Goal: Register for event/course

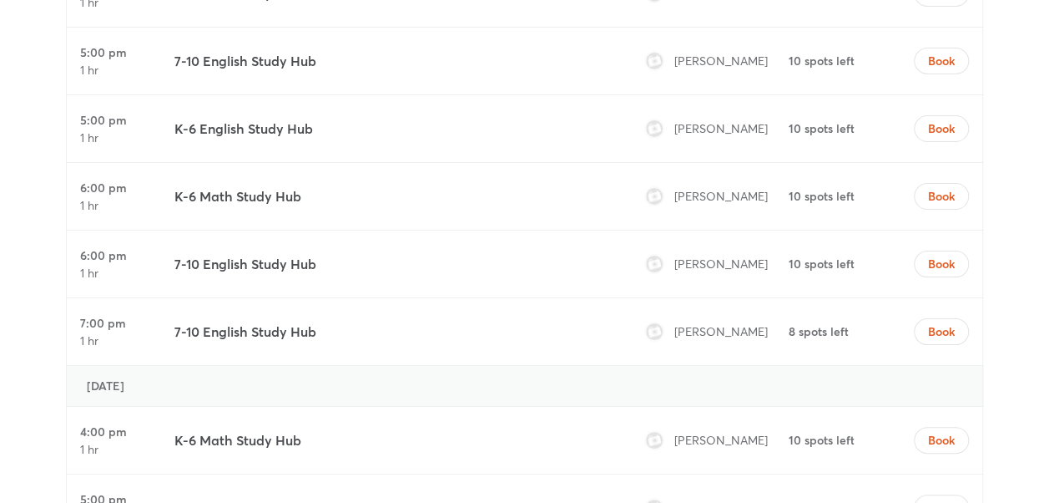
scroll to position [6429, 0]
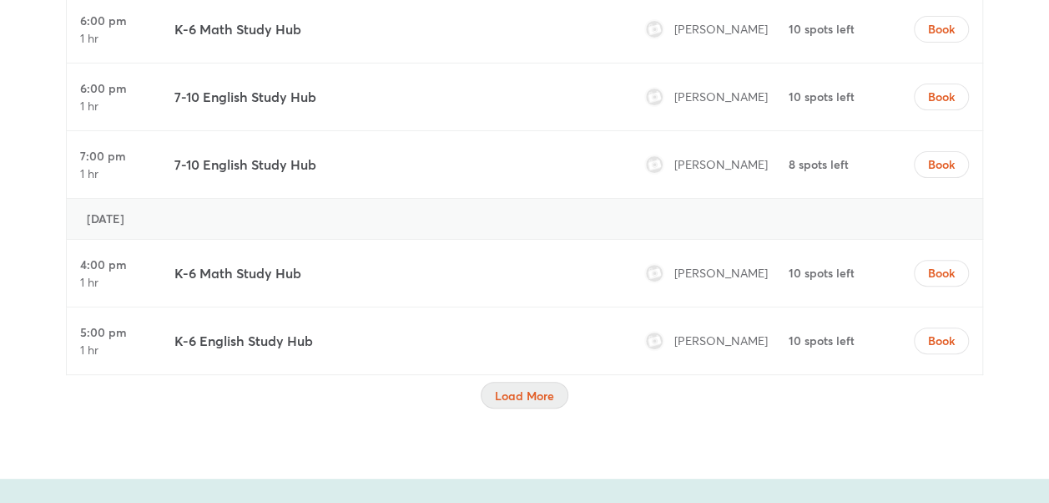
click at [507, 387] on span "Load More" at bounding box center [524, 395] width 59 height 17
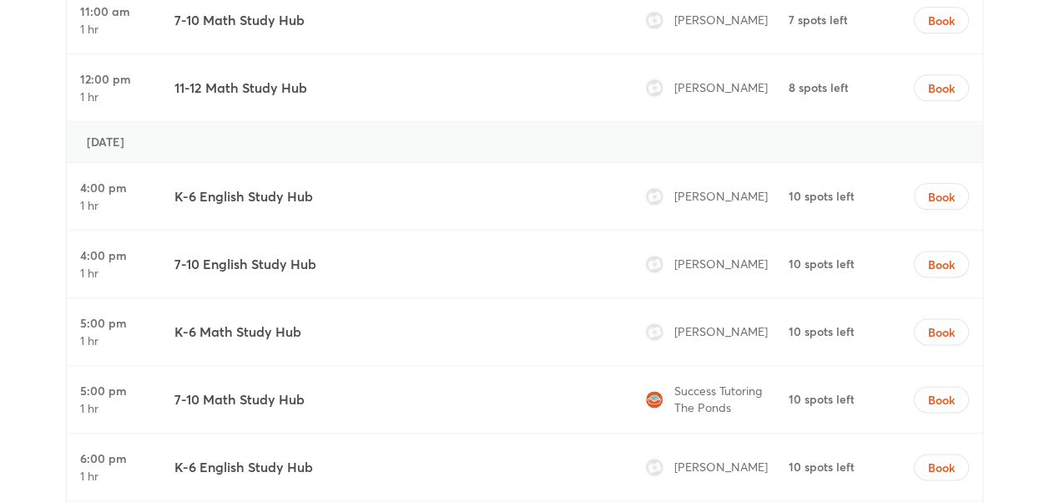
scroll to position [7180, 0]
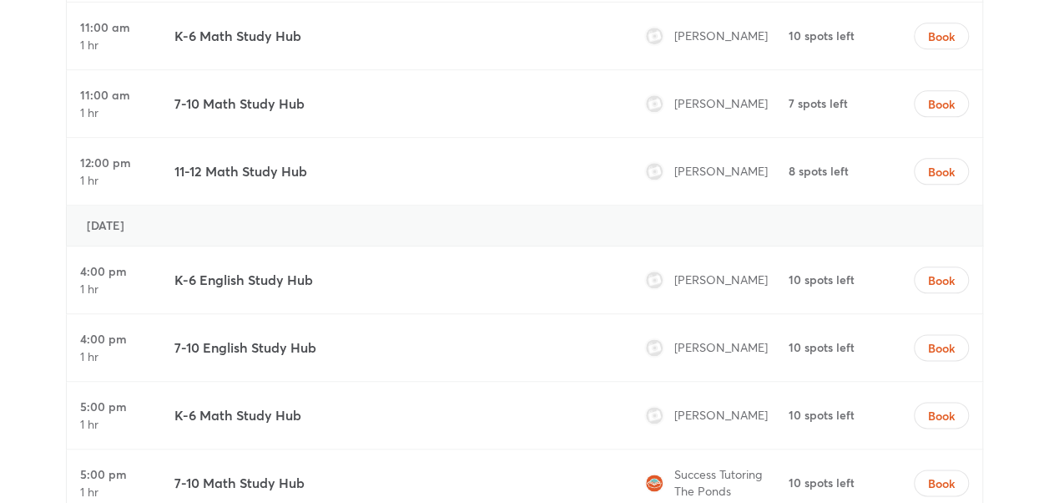
click at [242, 161] on h3 "11-12 Math Study Hub" at bounding box center [240, 171] width 133 height 20
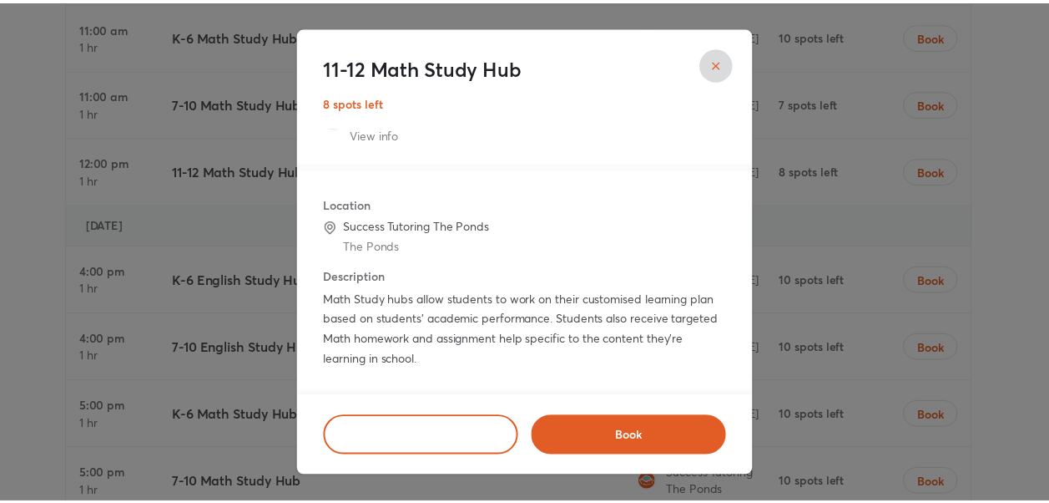
scroll to position [0, 0]
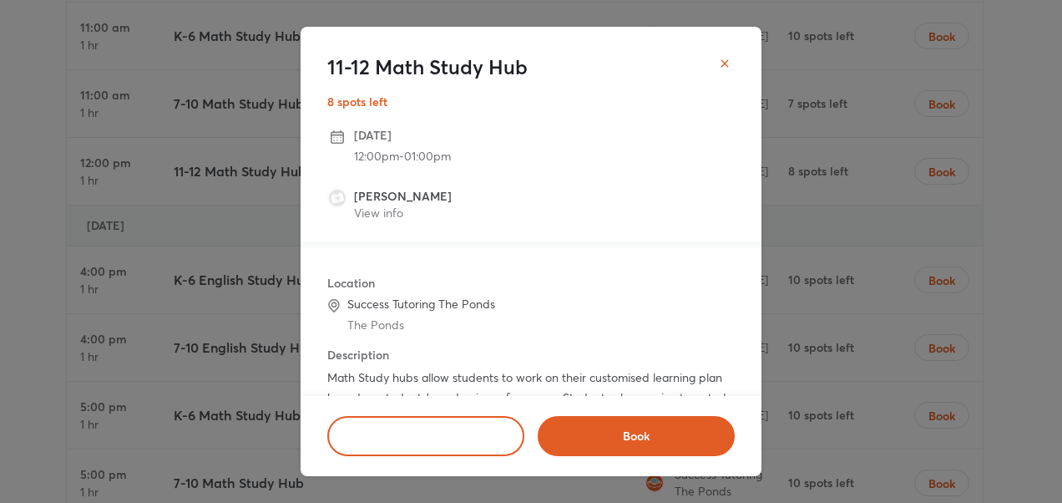
click at [730, 62] on icon "close" at bounding box center [724, 63] width 13 height 13
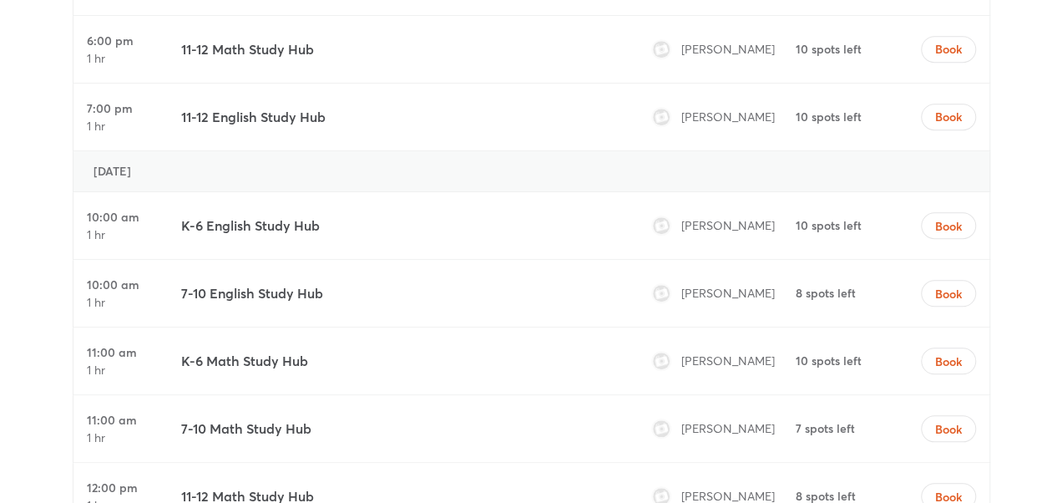
scroll to position [6763, 0]
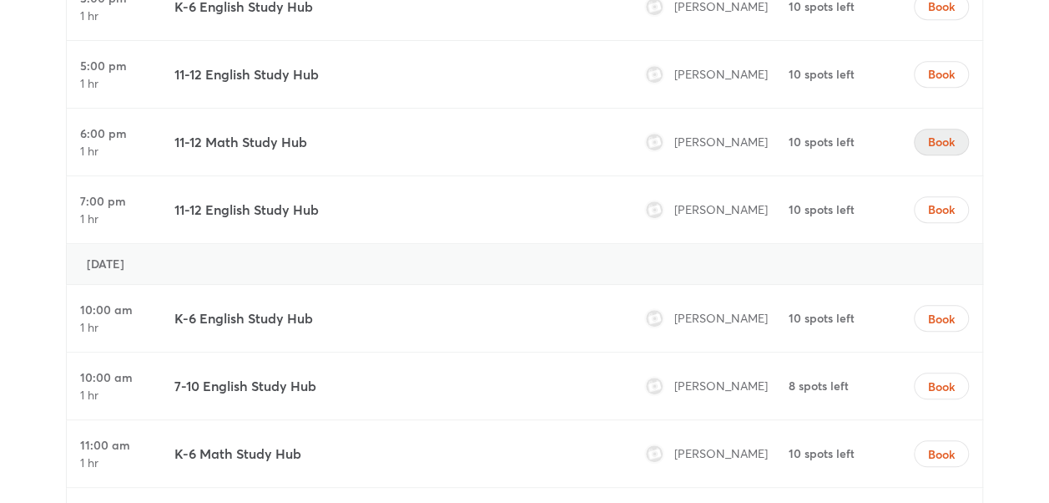
click at [943, 134] on span "Book" at bounding box center [941, 142] width 27 height 17
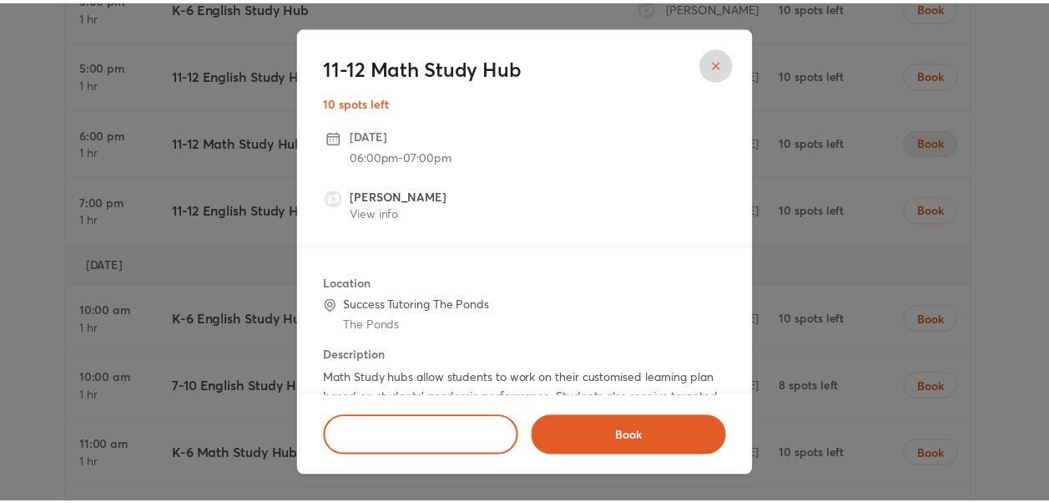
scroll to position [78, 0]
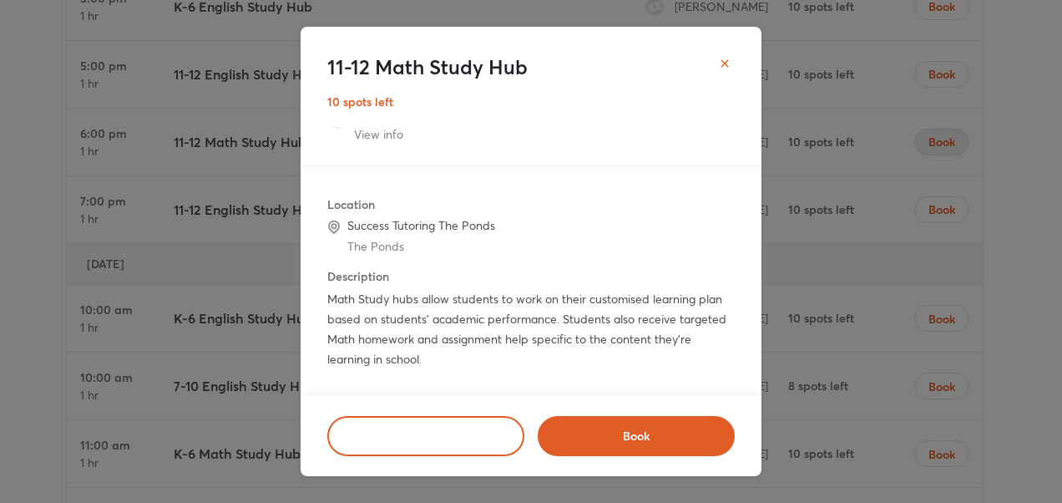
click at [727, 54] on button "close" at bounding box center [724, 63] width 33 height 33
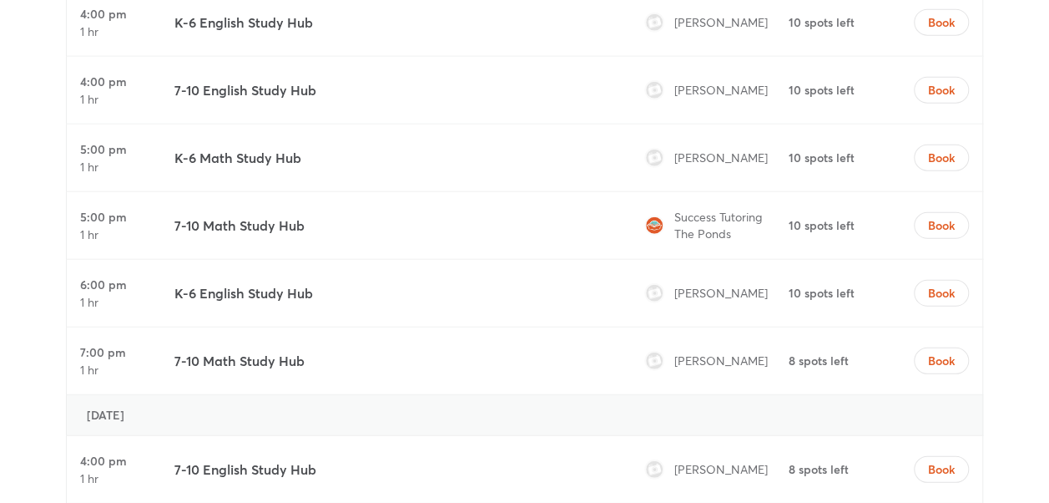
scroll to position [5343, 0]
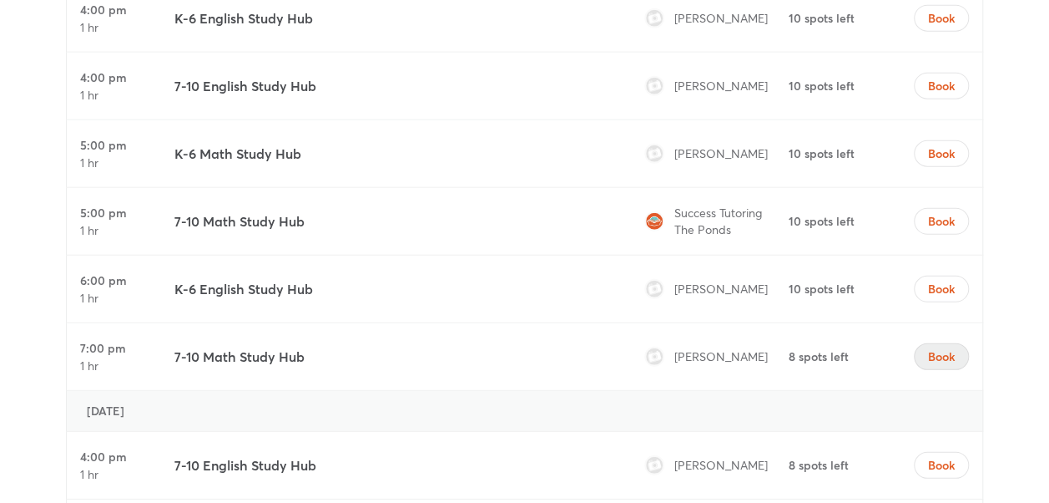
click at [949, 348] on span "Book" at bounding box center [941, 356] width 27 height 17
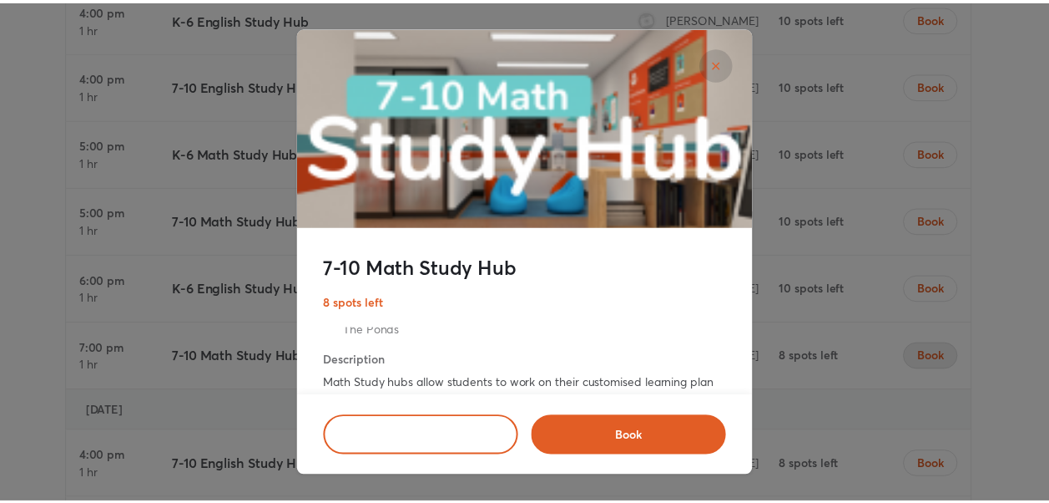
scroll to position [112, 0]
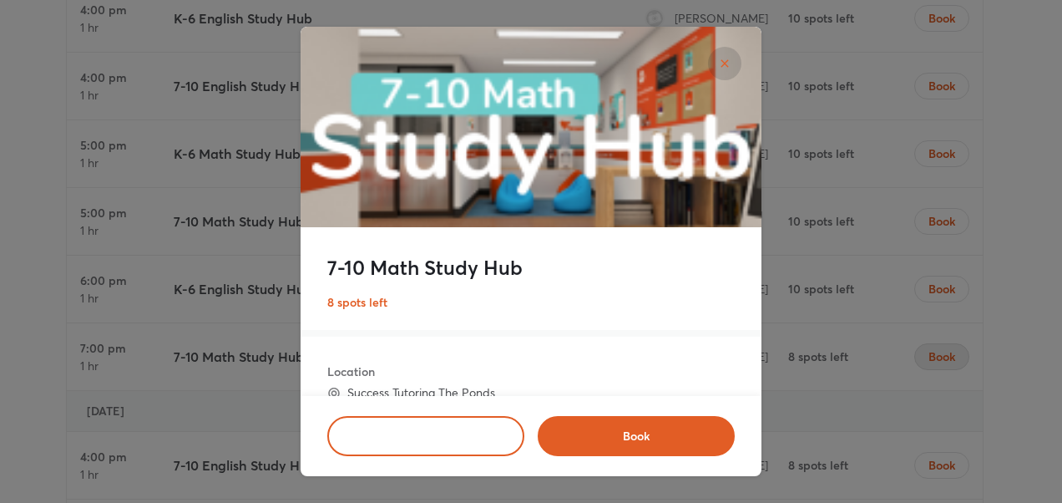
click at [960, 259] on div "7-10 Math Study Hub 8 spots left [DATE] 07:00pm - 08:00pm [PERSON_NAME] View in…" at bounding box center [531, 251] width 1062 height 503
click at [723, 62] on icon "close" at bounding box center [725, 63] width 8 height 8
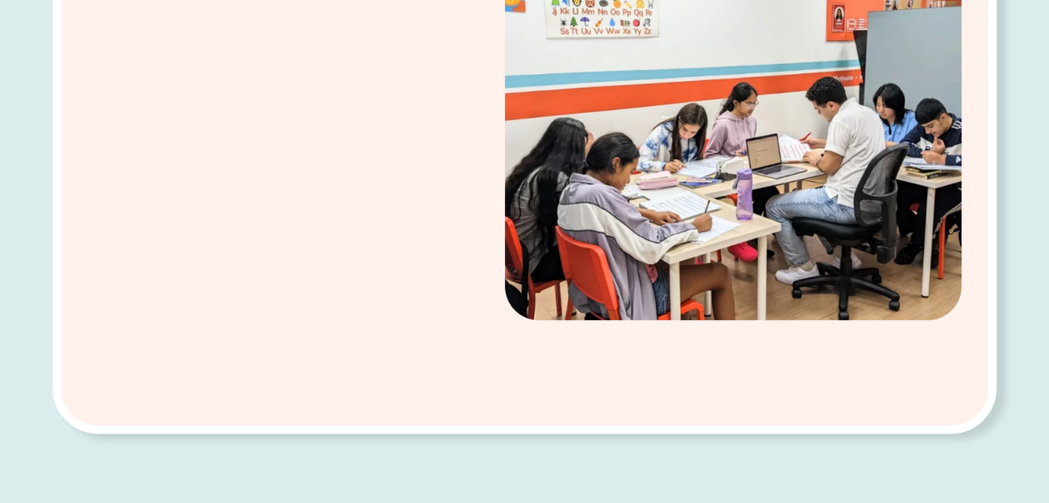
scroll to position [0, 0]
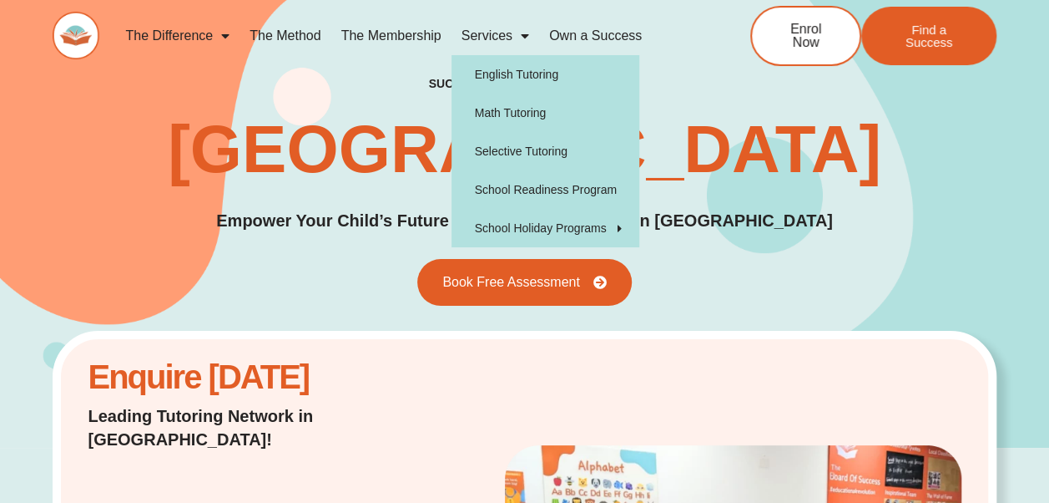
click at [955, 189] on div "success tutoring locations [GEOGRAPHIC_DATA] Empower Your Child’s Future with S…" at bounding box center [525, 191] width 944 height 230
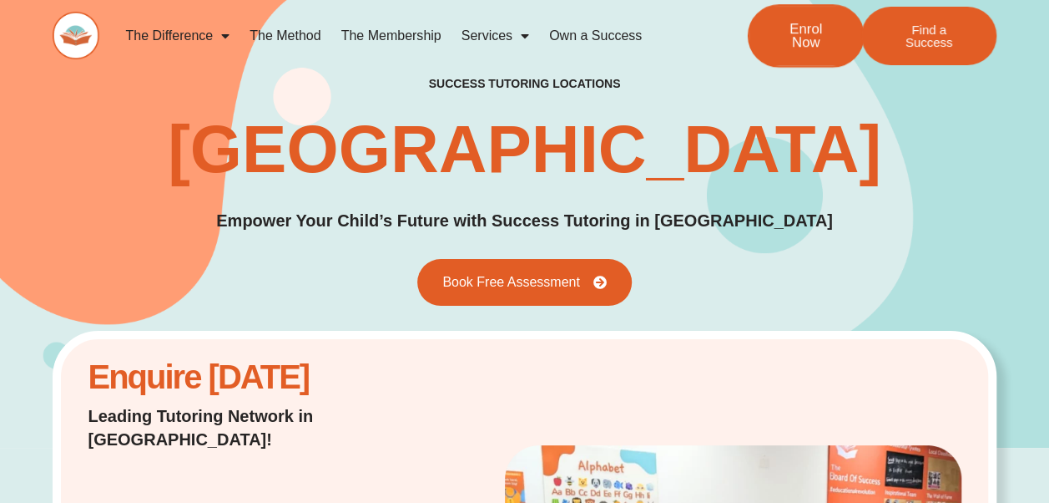
click at [822, 39] on span "Enrol Now" at bounding box center [806, 36] width 61 height 28
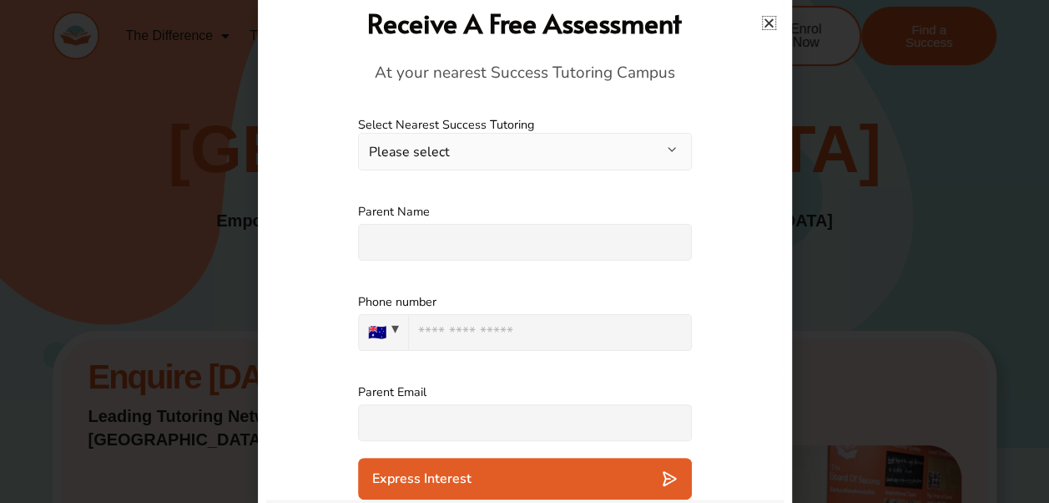
scroll to position [29, 0]
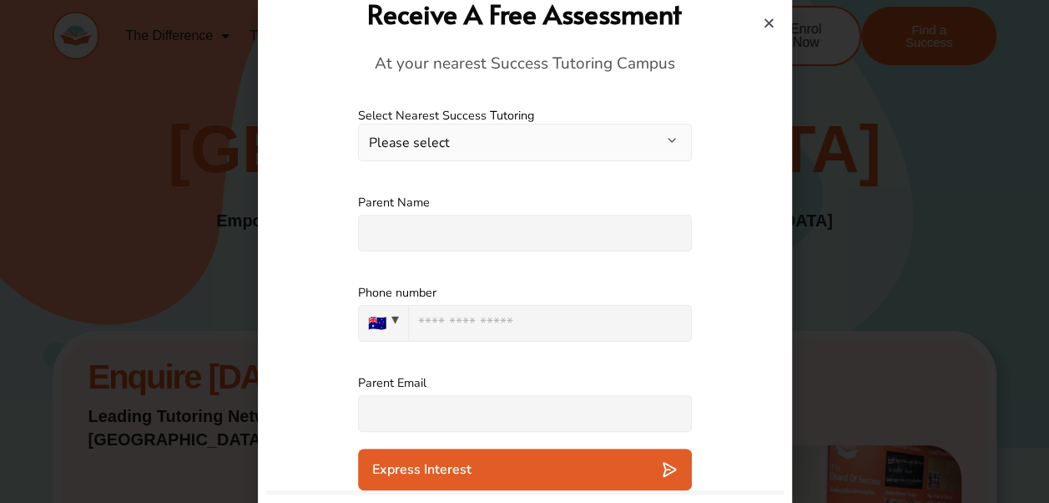
click at [660, 141] on button "Please select" at bounding box center [525, 143] width 334 height 38
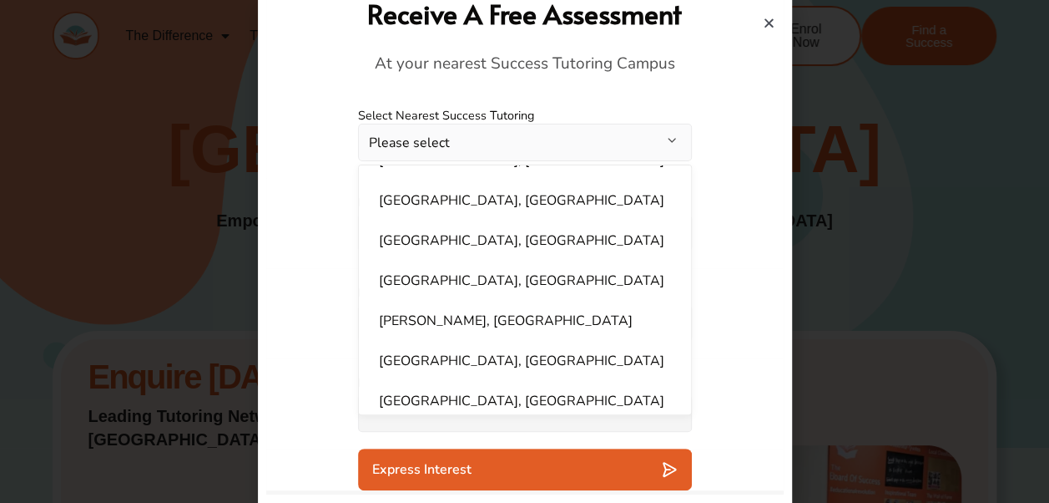
scroll to position [763, 0]
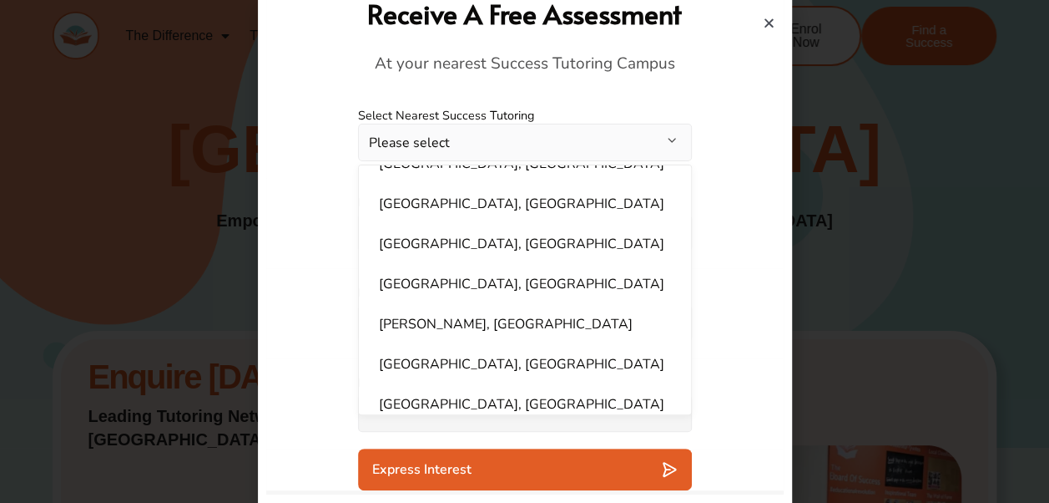
click at [416, 267] on li "[GEOGRAPHIC_DATA], [GEOGRAPHIC_DATA]" at bounding box center [525, 283] width 312 height 33
select select "**********"
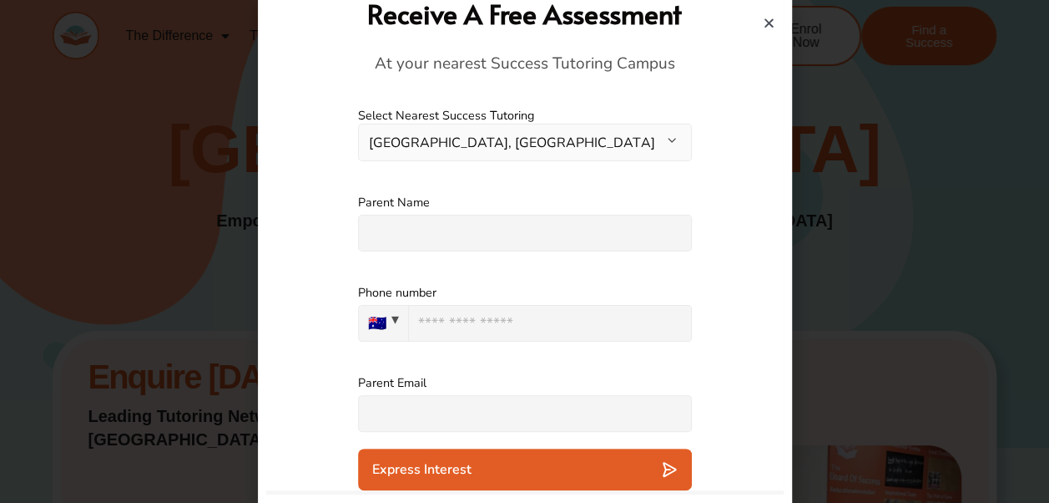
click at [446, 230] on input "text" at bounding box center [525, 233] width 334 height 37
type input "**********"
click at [727, 224] on div "**********" at bounding box center [525, 223] width 518 height 90
click at [437, 326] on input "***" at bounding box center [550, 323] width 284 height 37
type input "**********"
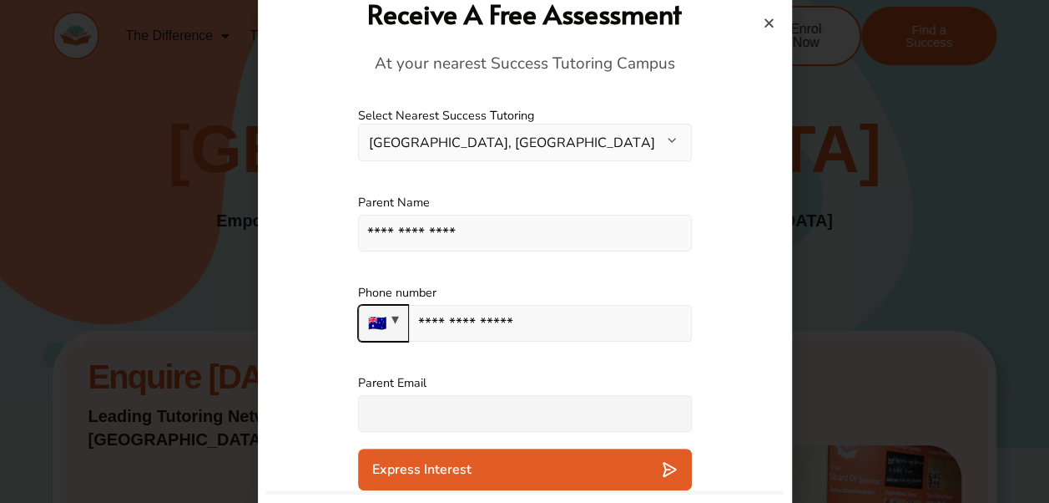
click at [751, 326] on div "**********" at bounding box center [525, 313] width 518 height 90
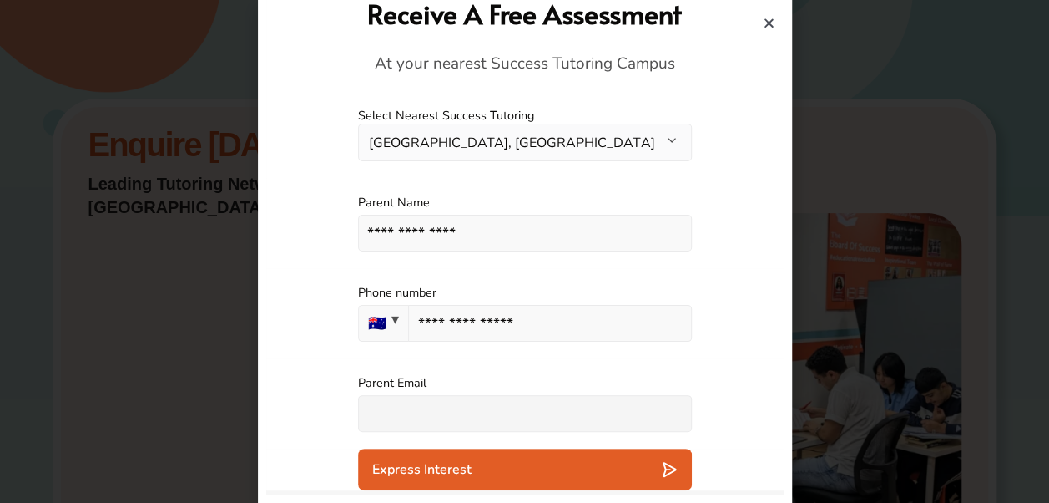
scroll to position [250, 0]
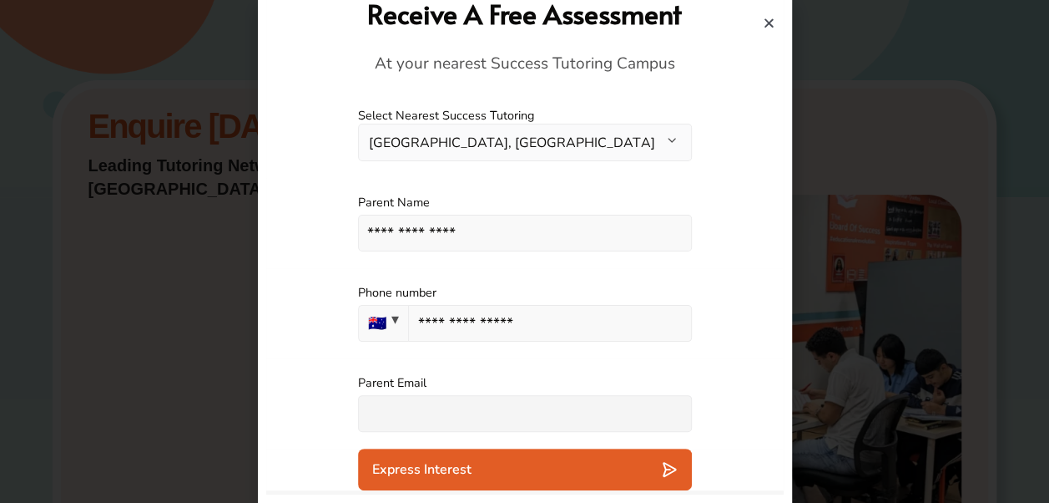
click at [476, 407] on input "text" at bounding box center [525, 413] width 334 height 37
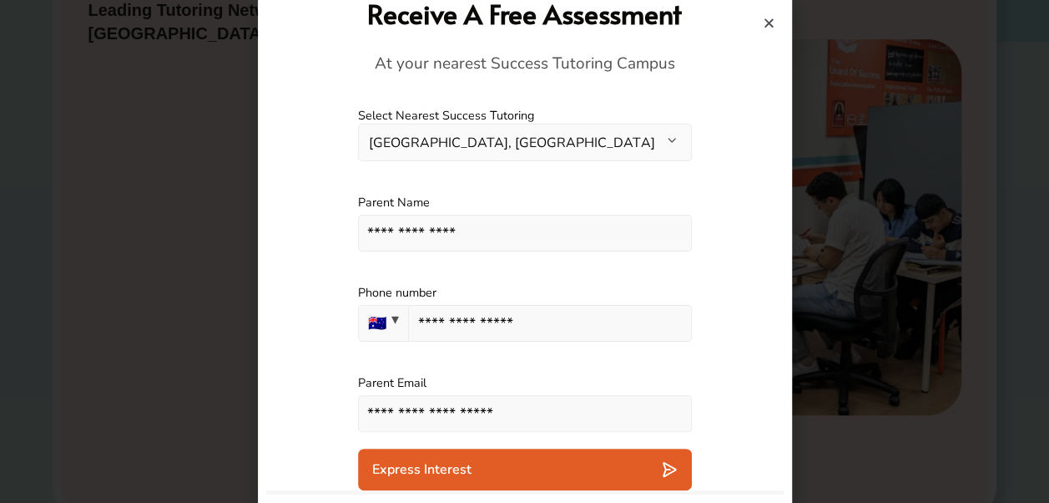
scroll to position [417, 0]
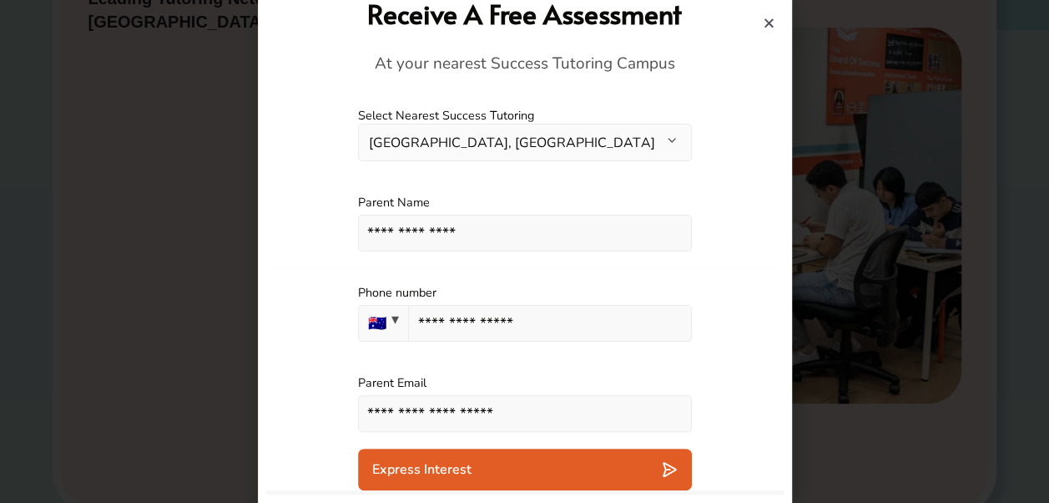
type input "**********"
click at [510, 474] on div "Express Interest" at bounding box center [525, 469] width 306 height 17
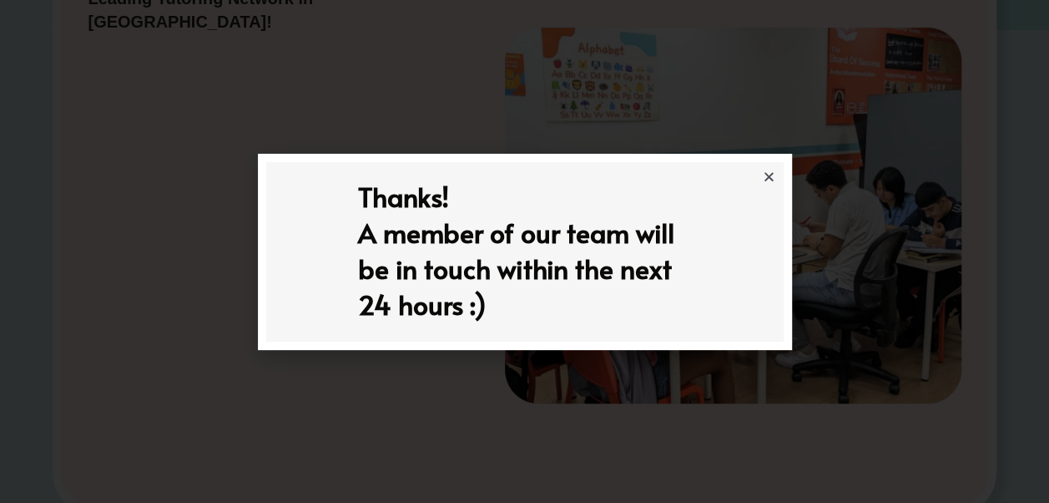
scroll to position [0, 0]
click at [764, 173] on icon "Close" at bounding box center [769, 176] width 13 height 13
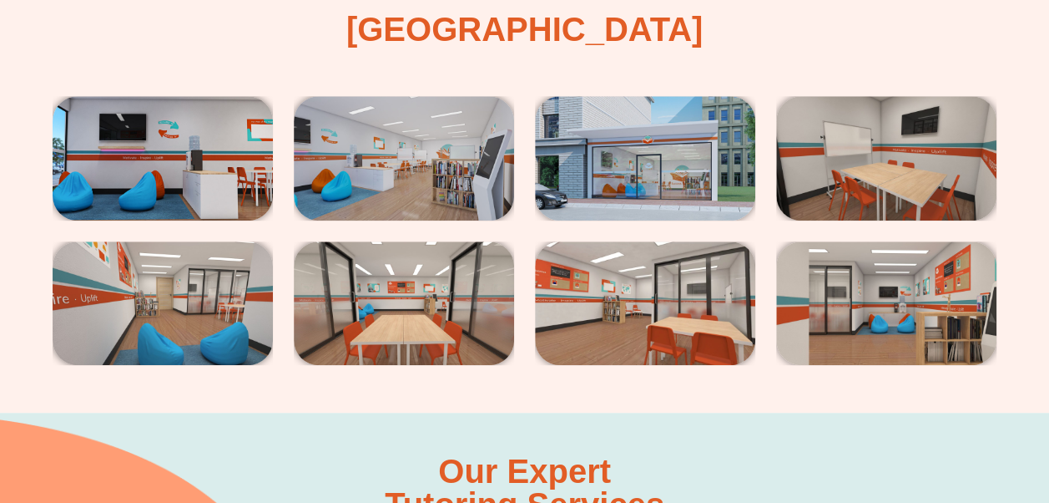
scroll to position [3507, 0]
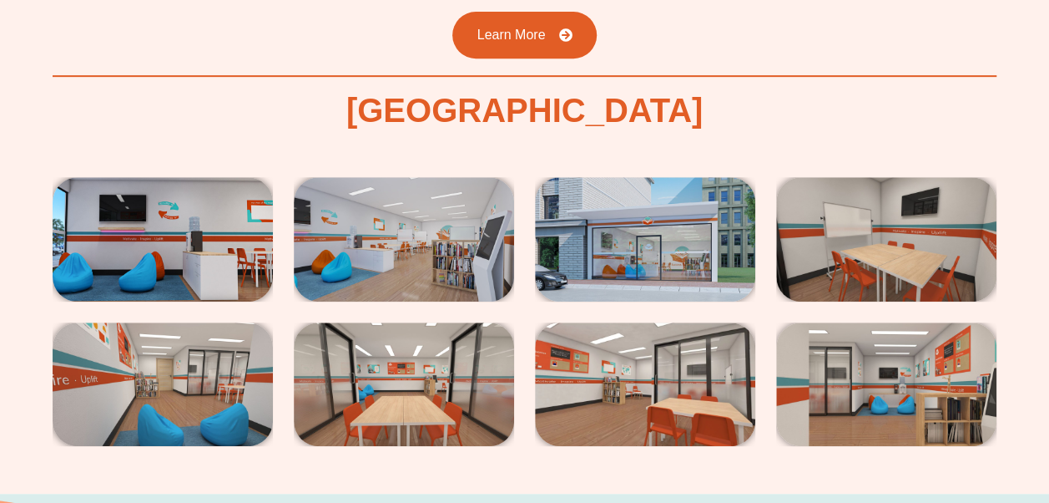
click at [154, 240] on img at bounding box center [163, 239] width 220 height 124
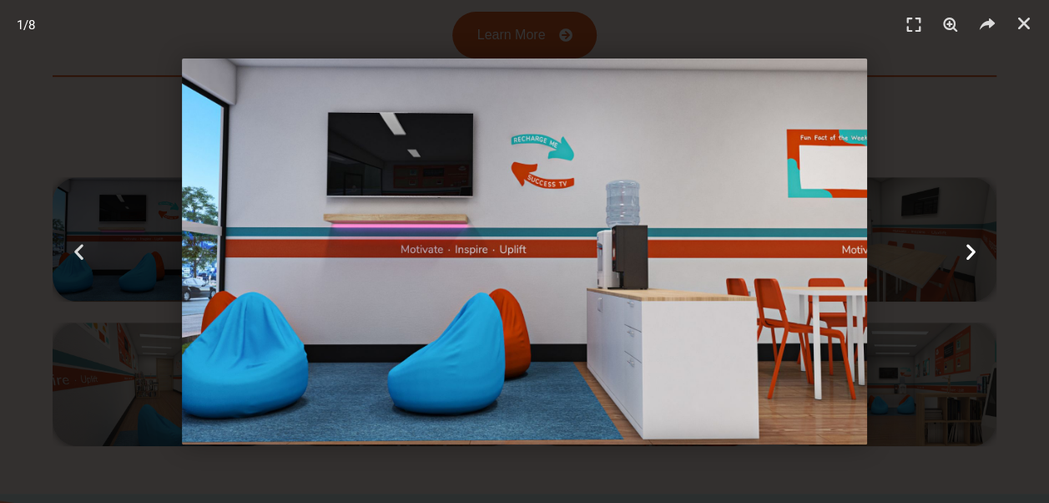
click at [971, 252] on icon "Next slide" at bounding box center [970, 251] width 21 height 21
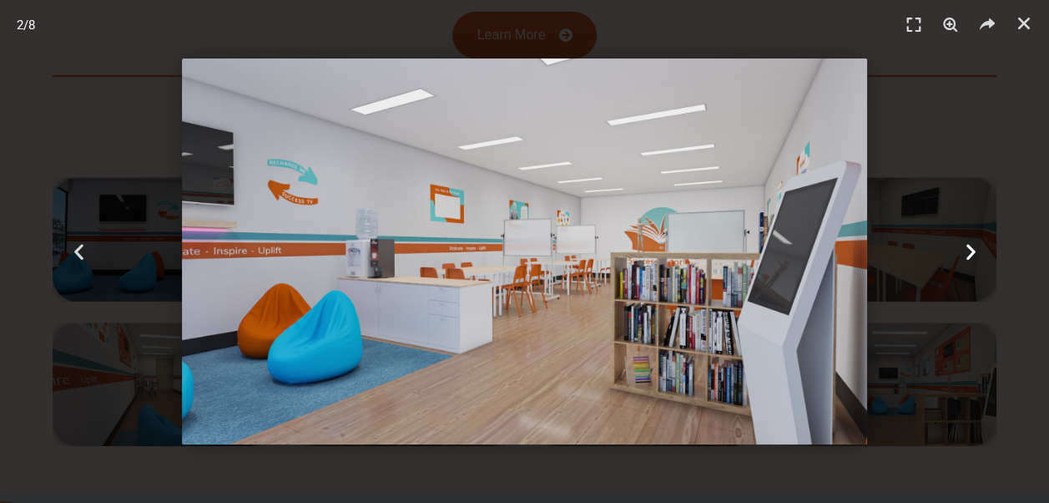
click at [971, 252] on icon "Next slide" at bounding box center [970, 251] width 21 height 21
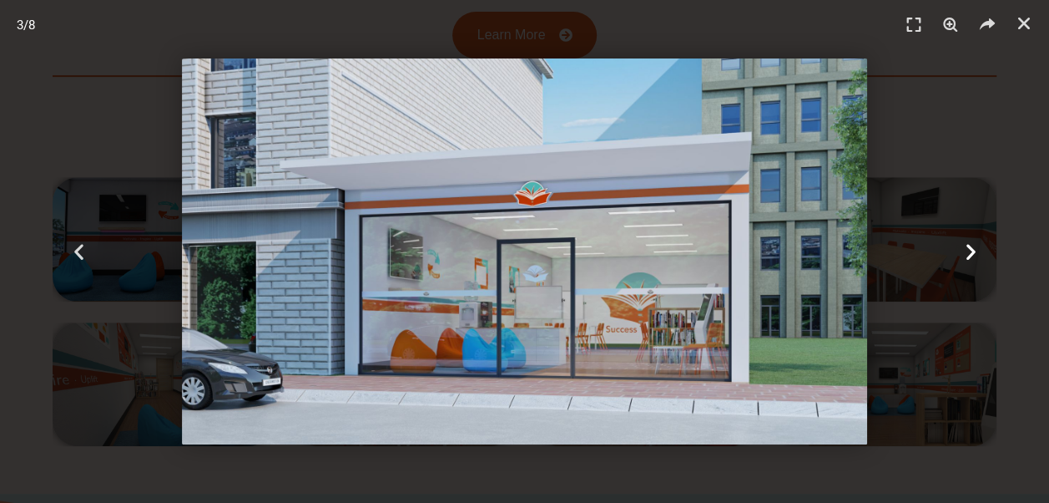
click at [971, 252] on icon "Next slide" at bounding box center [970, 251] width 21 height 21
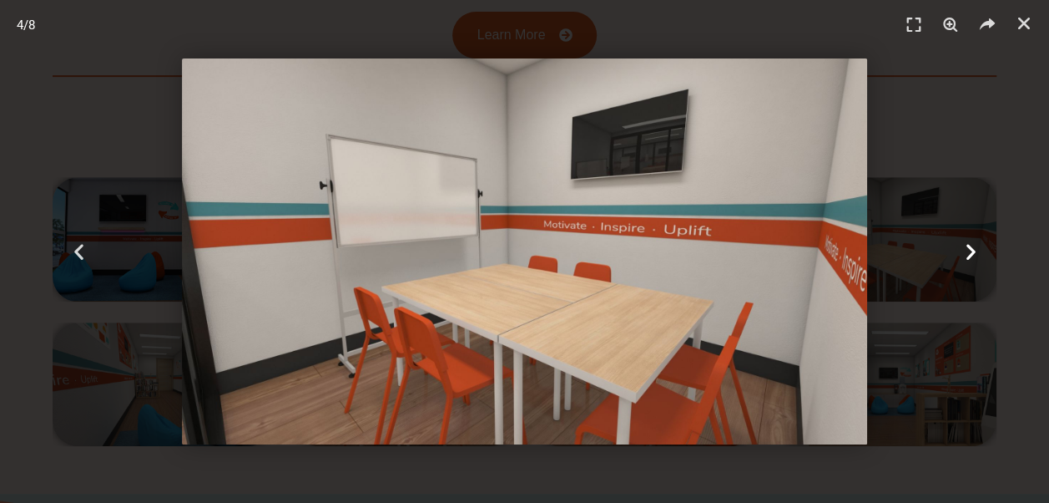
click at [971, 252] on icon "Next slide" at bounding box center [970, 251] width 21 height 21
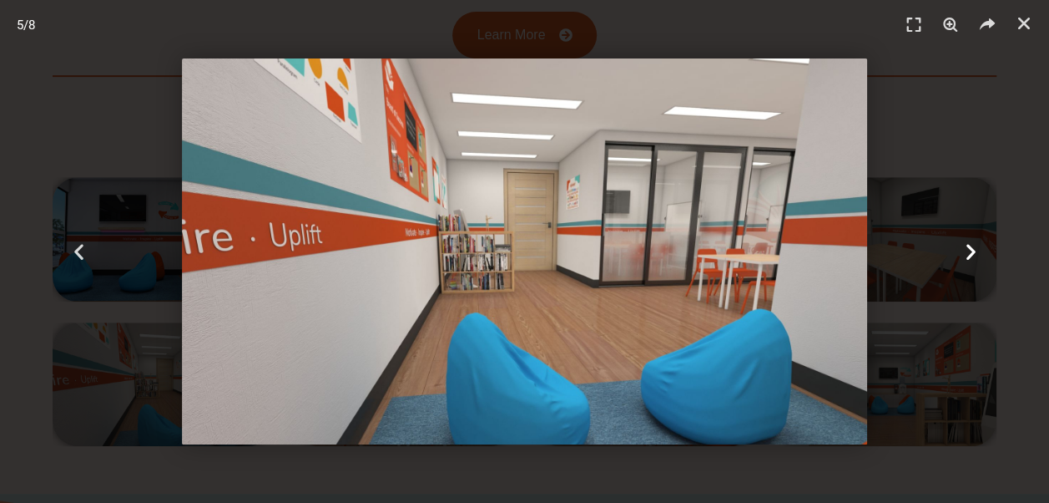
click at [971, 252] on icon "Next slide" at bounding box center [970, 251] width 21 height 21
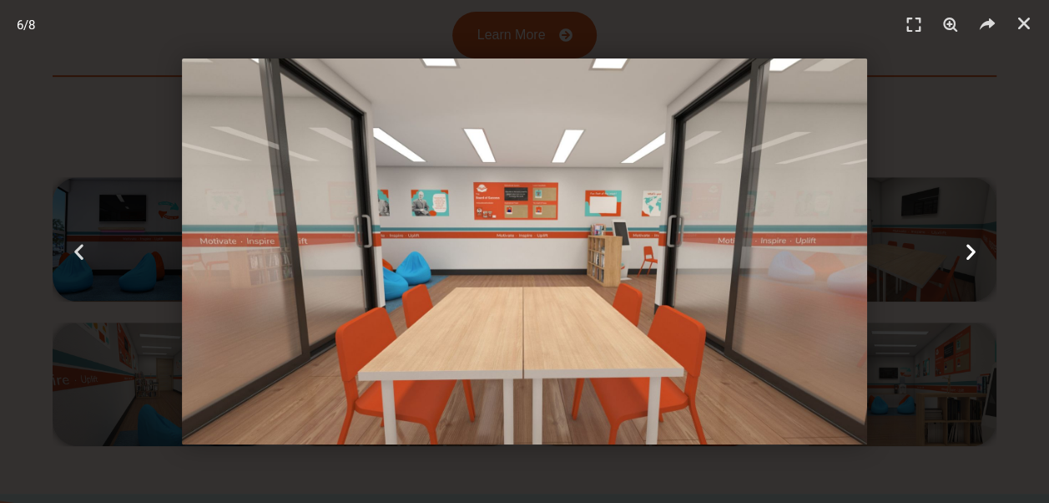
click at [971, 252] on icon "Next slide" at bounding box center [970, 251] width 21 height 21
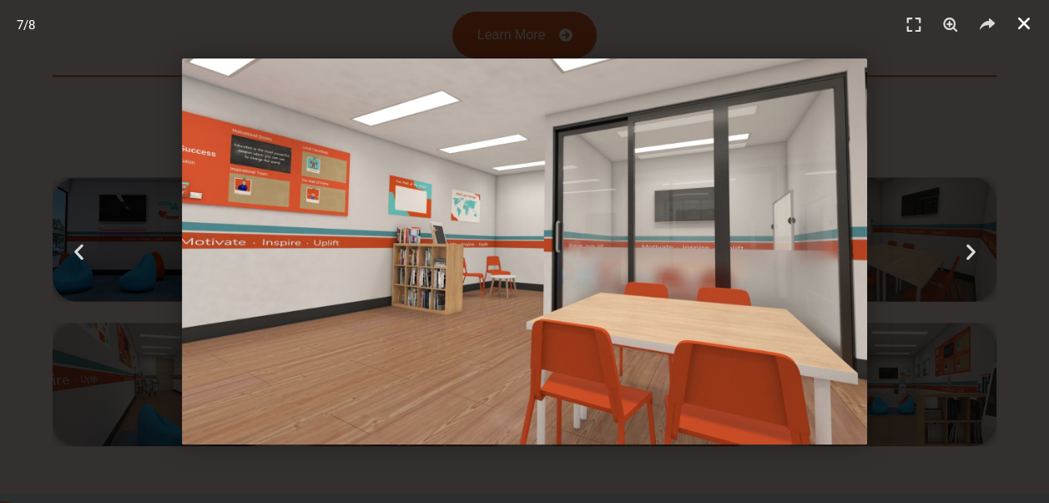
click at [1024, 33] on link "Close (Esc)" at bounding box center [1024, 23] width 25 height 25
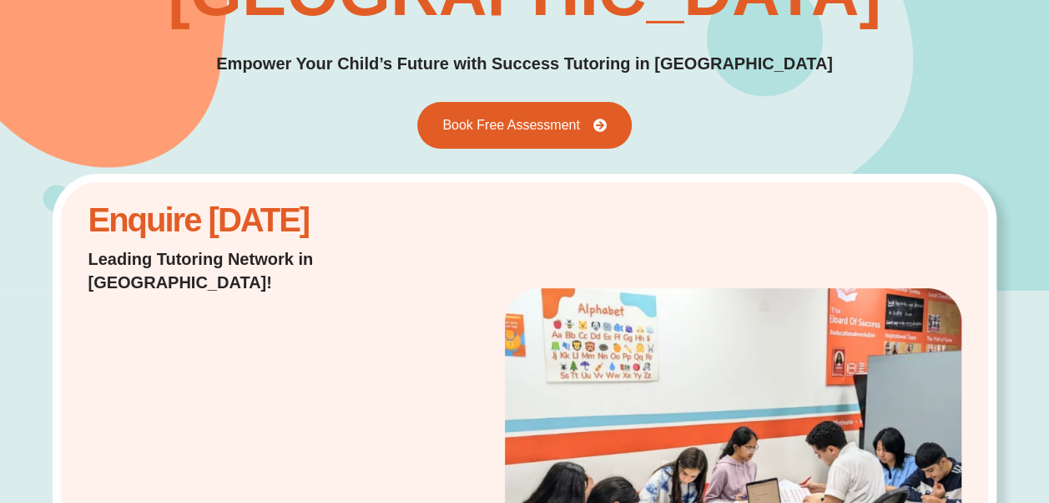
scroll to position [0, 0]
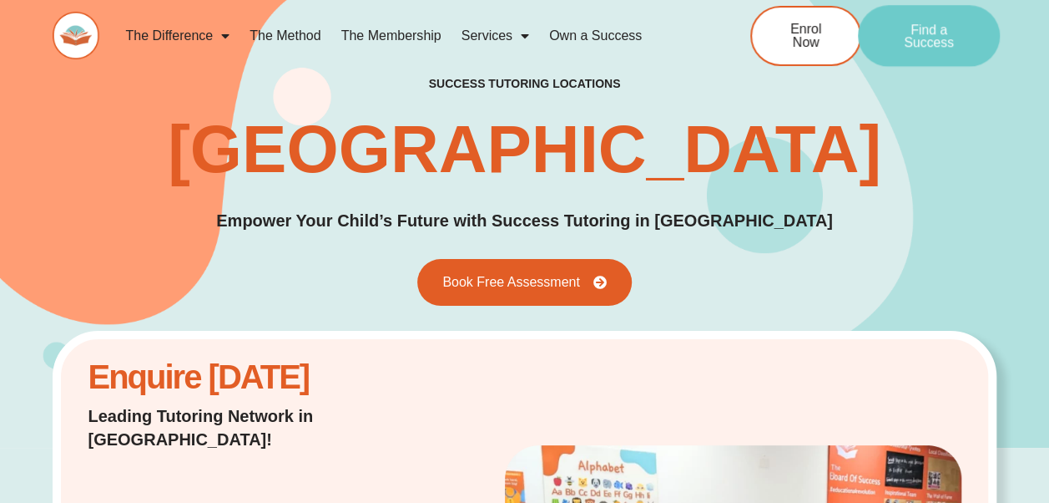
click at [952, 52] on link "Find a Success" at bounding box center [929, 36] width 142 height 62
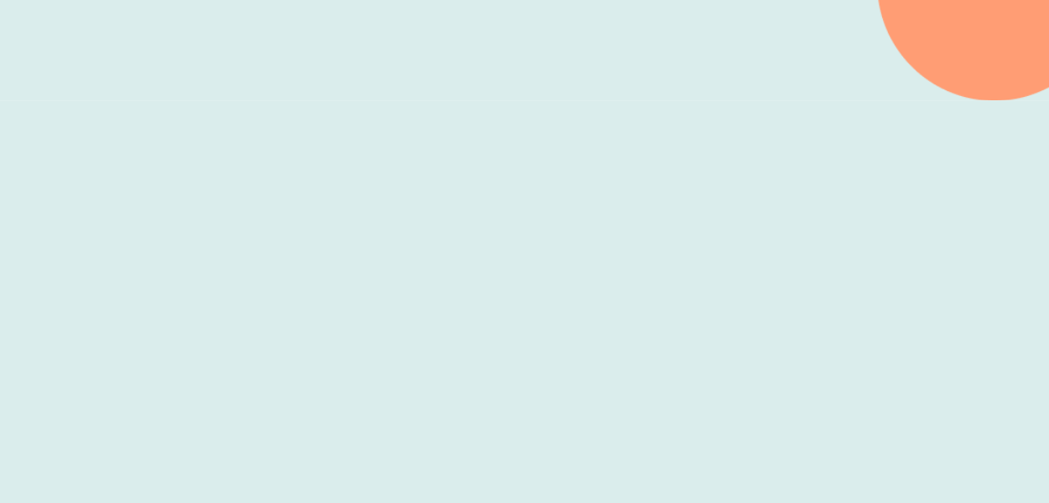
scroll to position [501, 0]
